Goal: Information Seeking & Learning: Learn about a topic

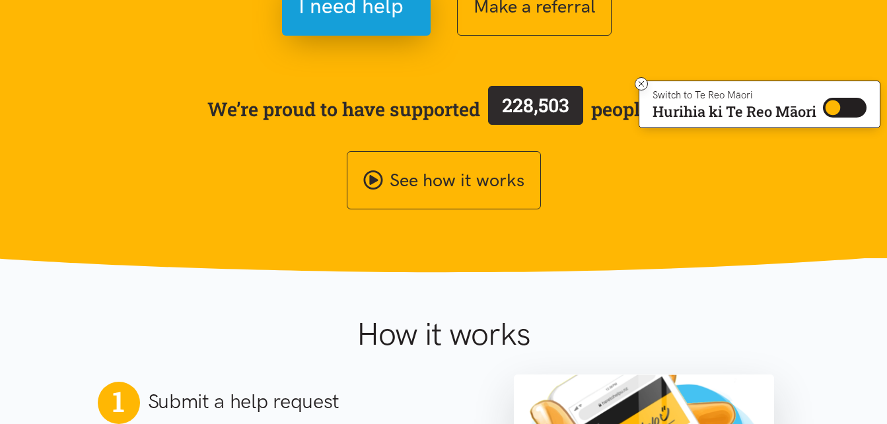
scroll to position [264, 0]
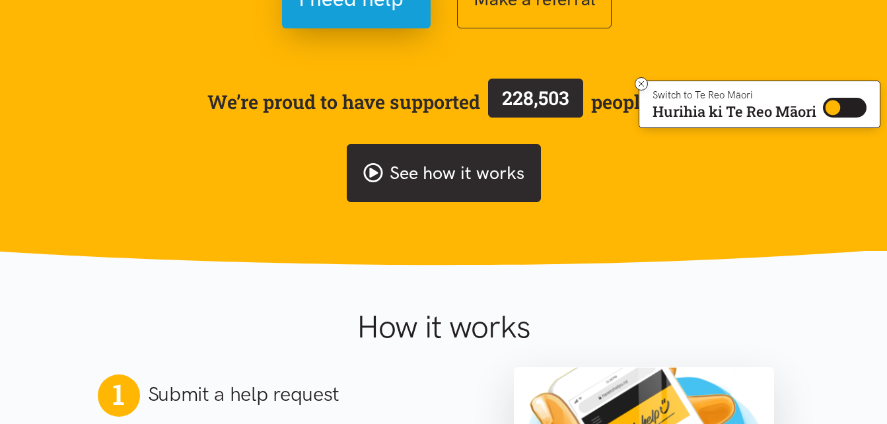
click at [412, 172] on link "See how it works" at bounding box center [444, 173] width 194 height 59
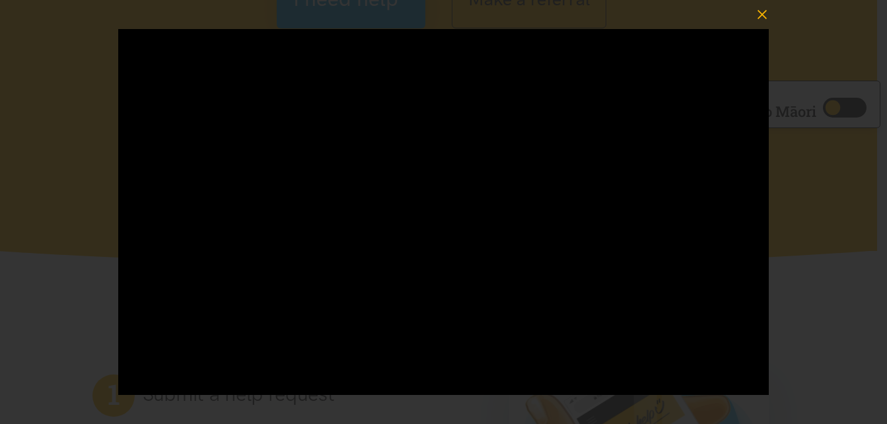
click at [765, 11] on icon "button" at bounding box center [761, 14] width 9 height 9
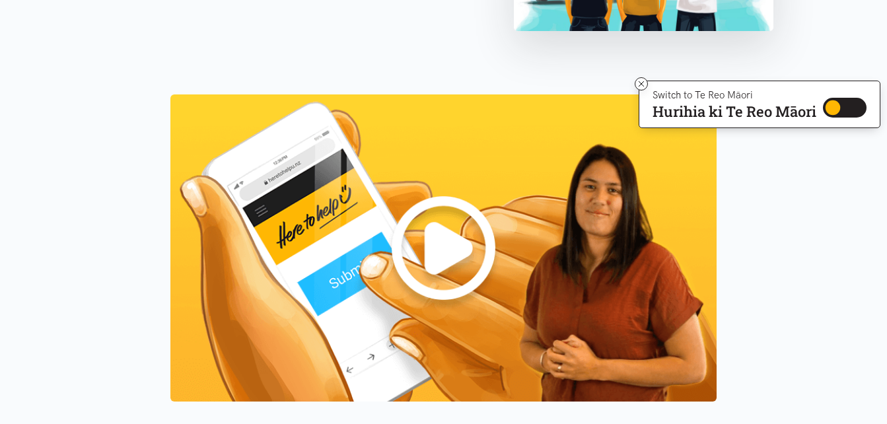
scroll to position [1162, 0]
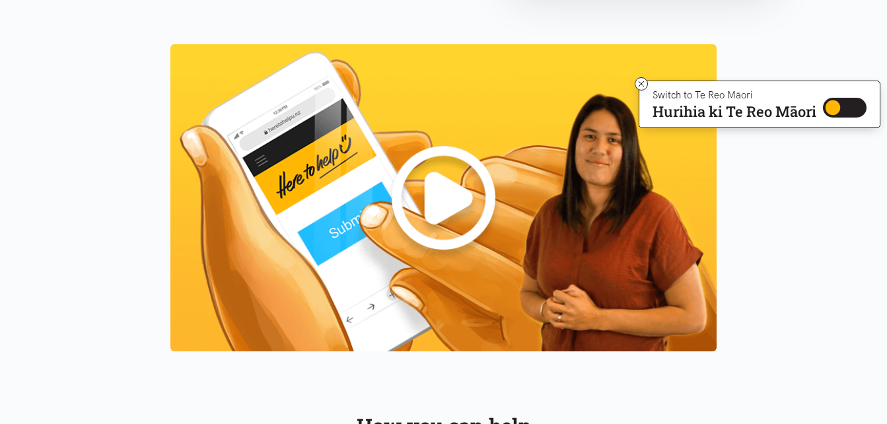
click at [421, 219] on img at bounding box center [443, 197] width 546 height 307
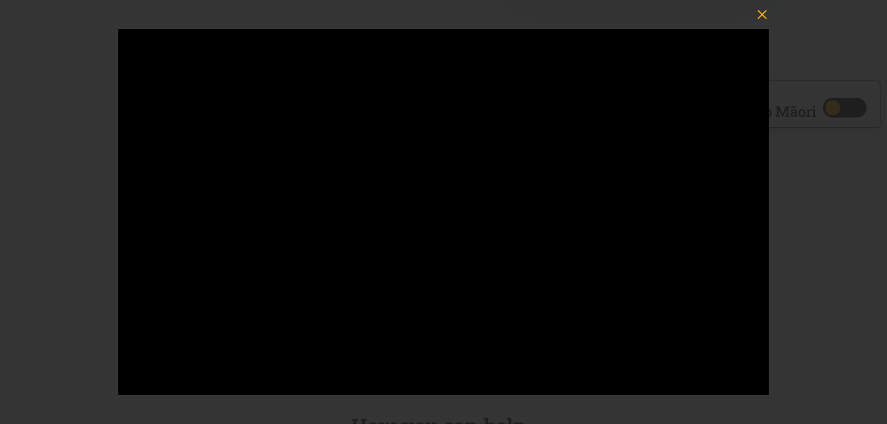
click at [759, 16] on icon "button" at bounding box center [762, 14] width 18 height 18
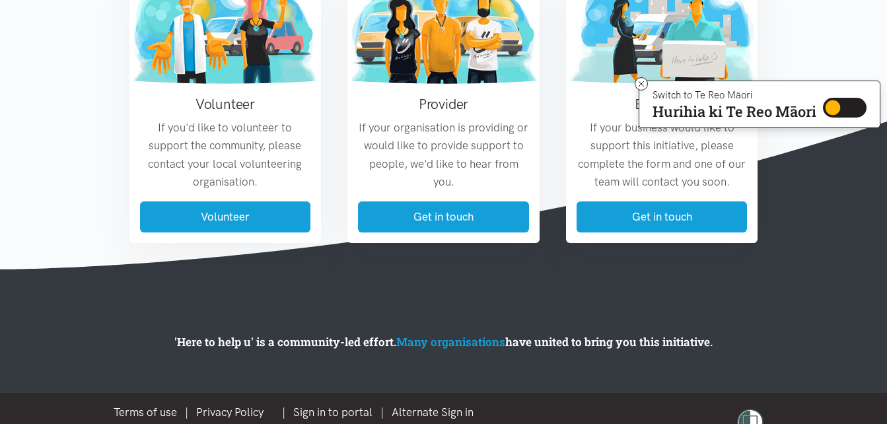
scroll to position [1621, 0]
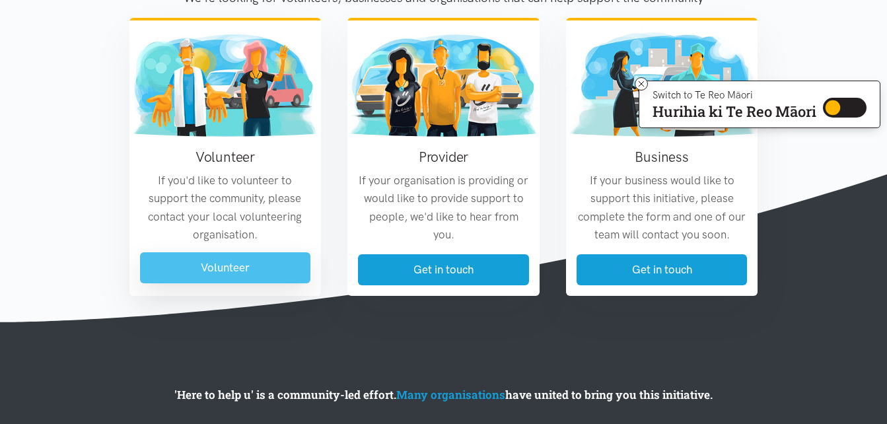
click at [246, 273] on link "Volunteer" at bounding box center [225, 267] width 171 height 31
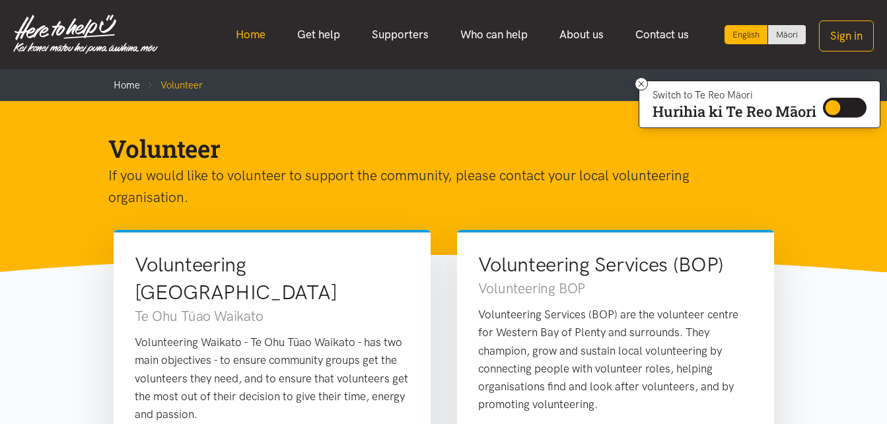
click at [252, 28] on link "Home" at bounding box center [250, 34] width 61 height 28
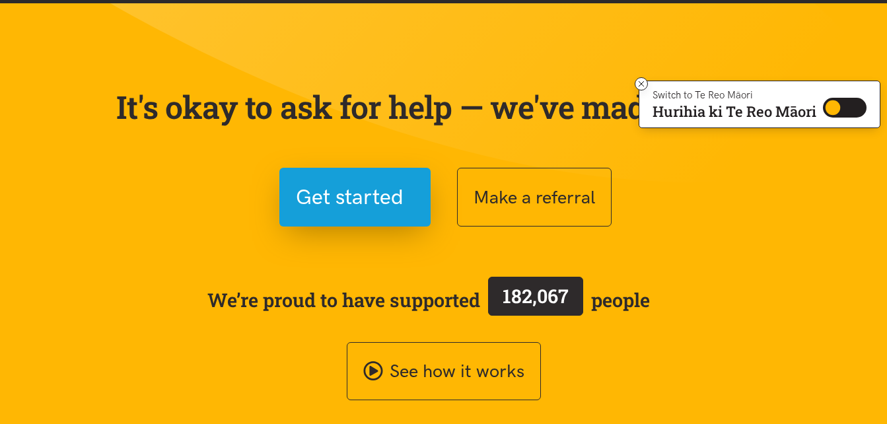
scroll to position [106, 0]
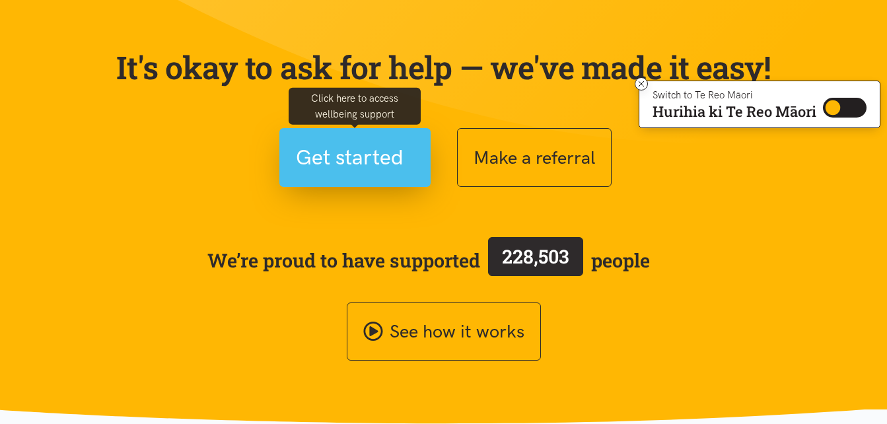
click at [353, 158] on span "Get started" at bounding box center [350, 158] width 108 height 34
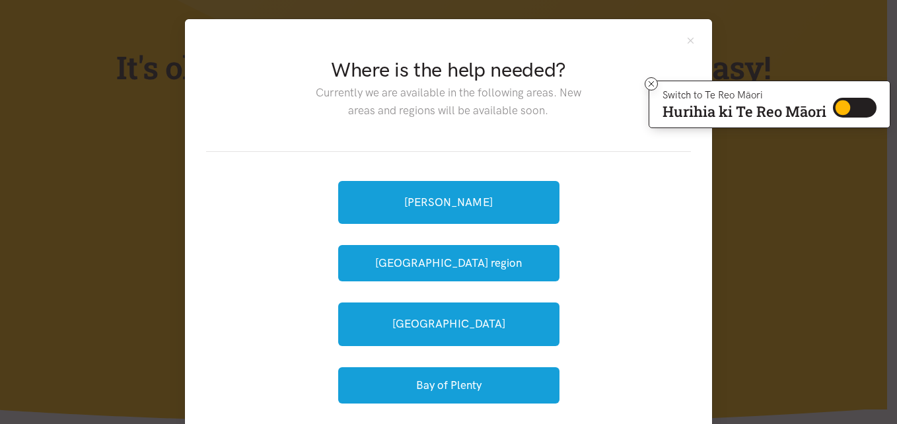
click at [71, 250] on div "Where is the help needed? Currently we are available in the following areas. Ne…" at bounding box center [448, 212] width 897 height 424
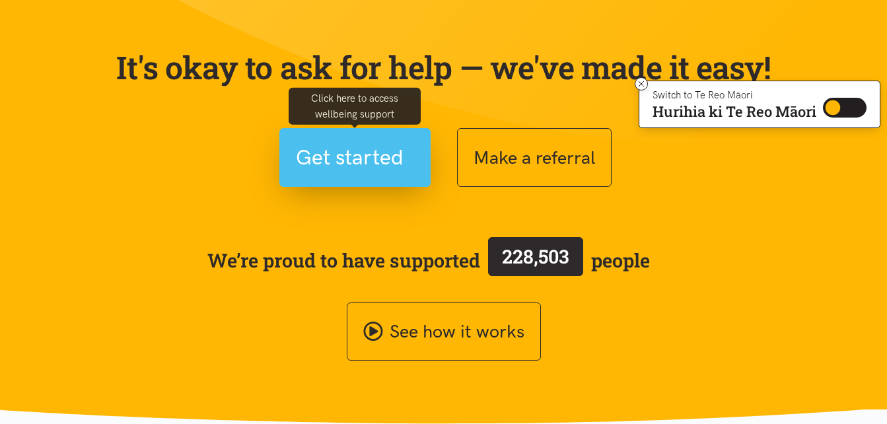
click at [360, 160] on span "Get started" at bounding box center [350, 158] width 108 height 34
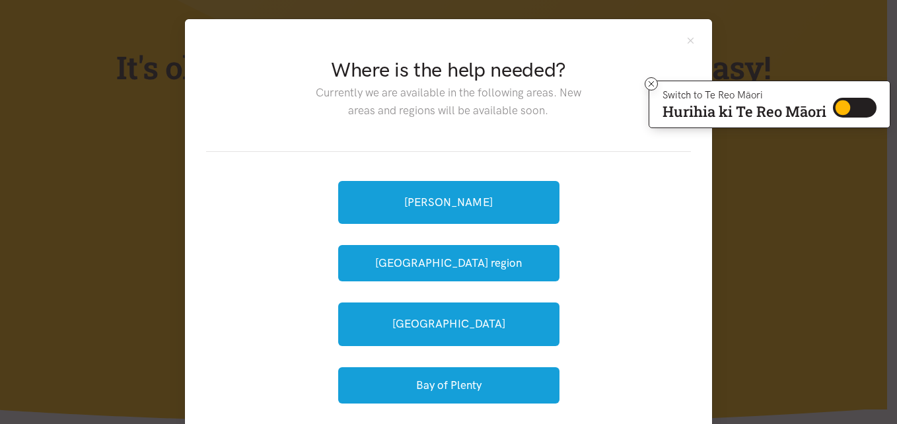
click at [100, 265] on div "Where is the help needed? Currently we are available in the following areas. Ne…" at bounding box center [448, 212] width 897 height 424
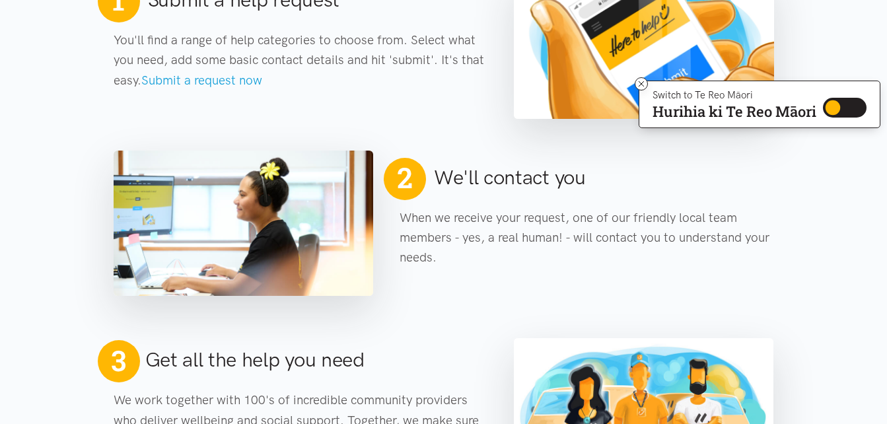
scroll to position [660, 0]
